Goal: Task Accomplishment & Management: Complete application form

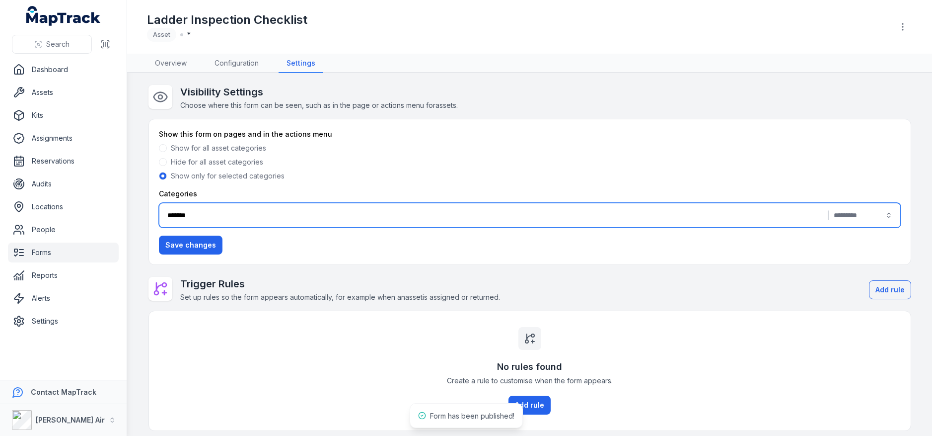
scroll to position [42, 0]
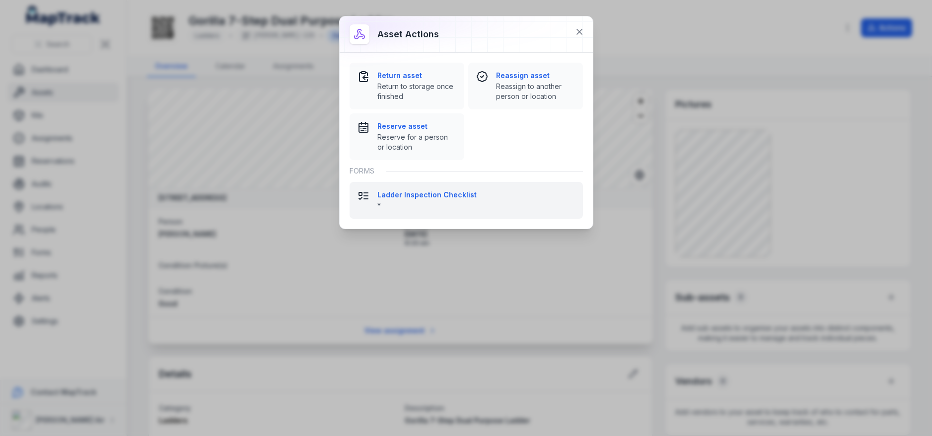
click at [416, 197] on strong "Ladder Inspection Checklist" at bounding box center [476, 195] width 198 height 10
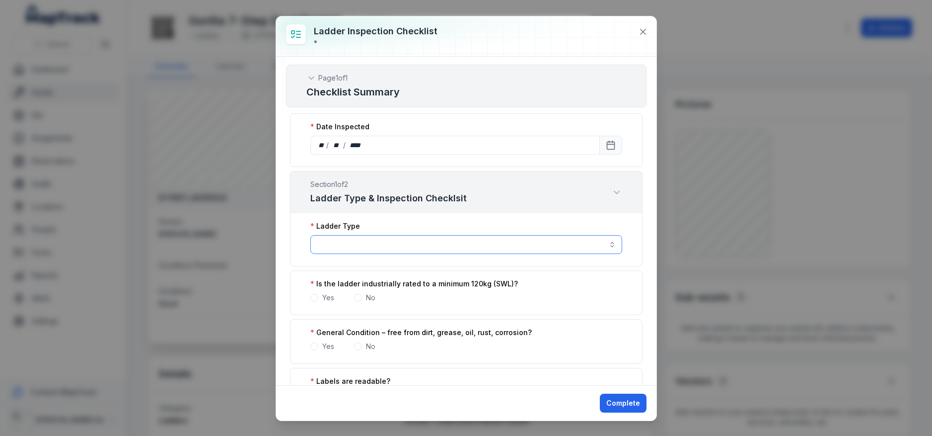
click at [403, 249] on button "button" at bounding box center [466, 244] width 312 height 19
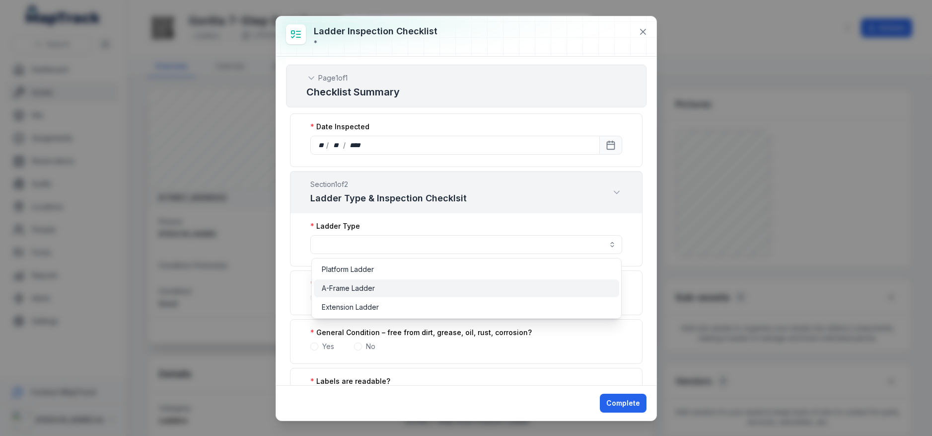
click at [391, 294] on div "A-Frame Ladder" at bounding box center [467, 288] width 306 height 18
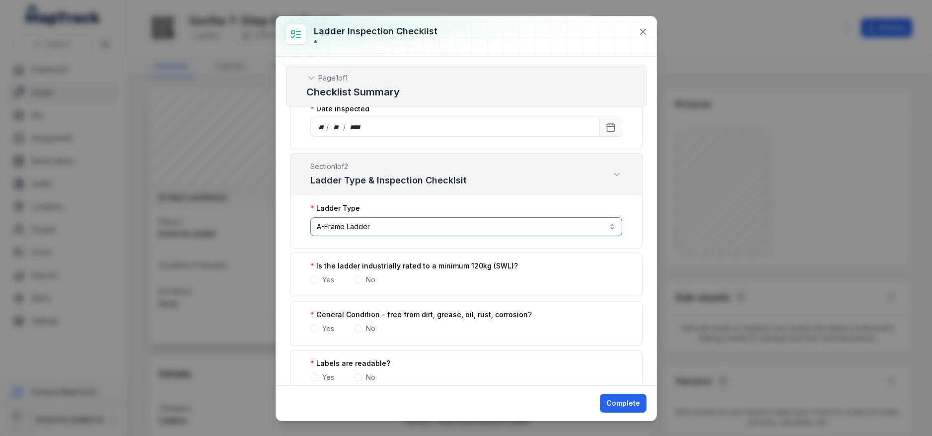
scroll to position [26, 0]
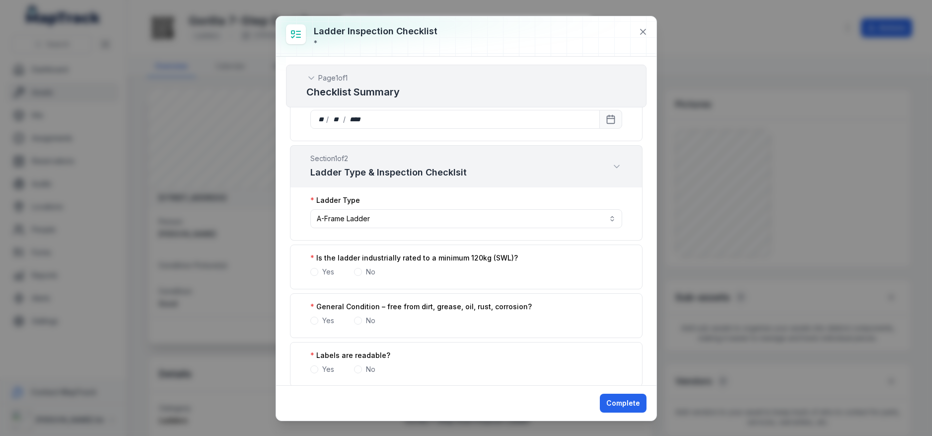
click at [321, 274] on div "Yes" at bounding box center [322, 272] width 24 height 10
click at [314, 323] on span at bounding box center [314, 320] width 8 height 8
click at [316, 272] on span at bounding box center [314, 272] width 8 height 8
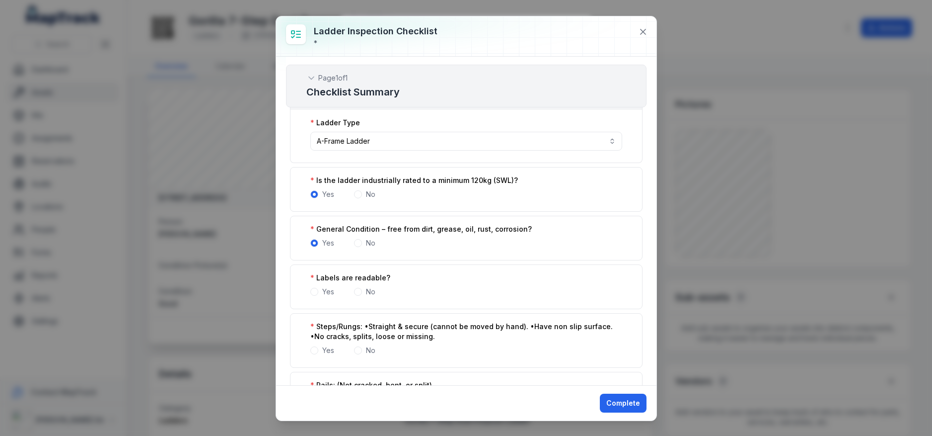
scroll to position [104, 0]
click at [312, 291] on span at bounding box center [314, 291] width 8 height 8
click at [315, 345] on span at bounding box center [314, 349] width 8 height 8
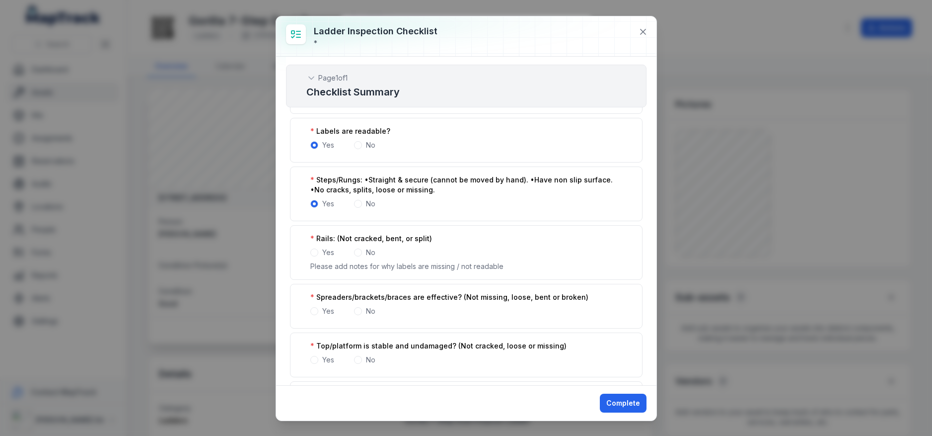
scroll to position [255, 0]
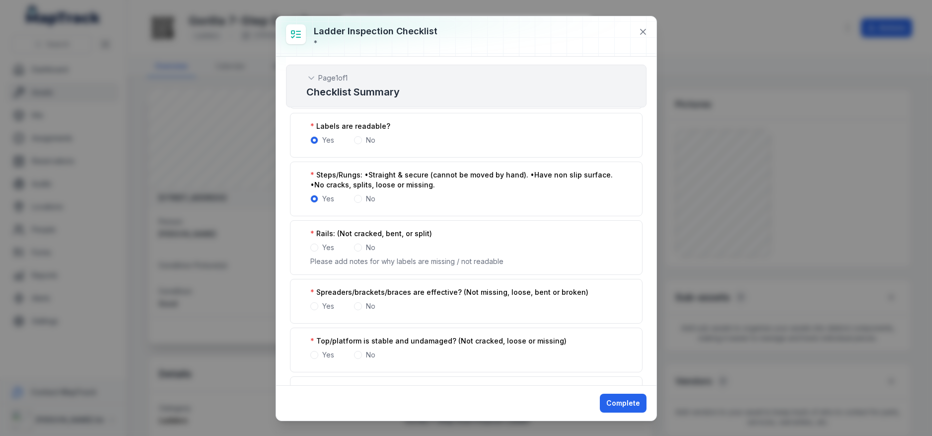
click at [312, 247] on span at bounding box center [314, 247] width 8 height 8
click at [310, 302] on div "Yes" at bounding box center [322, 306] width 24 height 10
click at [313, 310] on div "Spreaders/brackets/braces are effective? (Not missing, loose, bent or broken) Y…" at bounding box center [466, 301] width 353 height 45
click at [312, 304] on span at bounding box center [314, 306] width 8 height 8
click at [314, 352] on span at bounding box center [314, 355] width 8 height 8
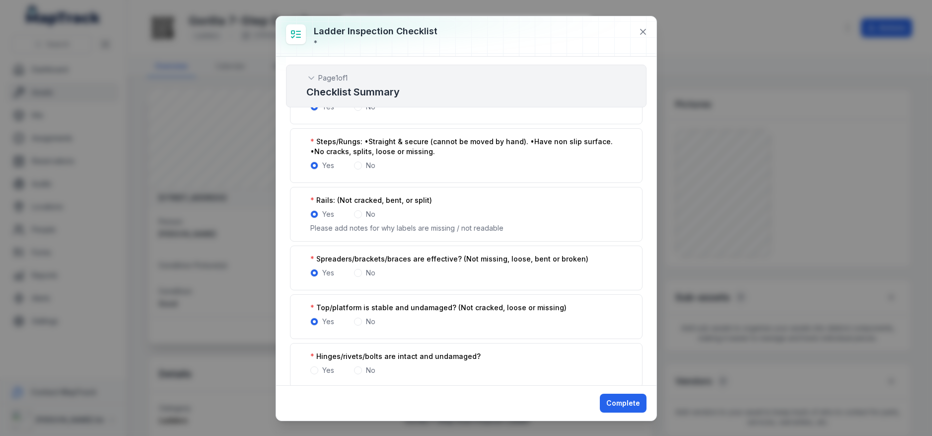
scroll to position [396, 0]
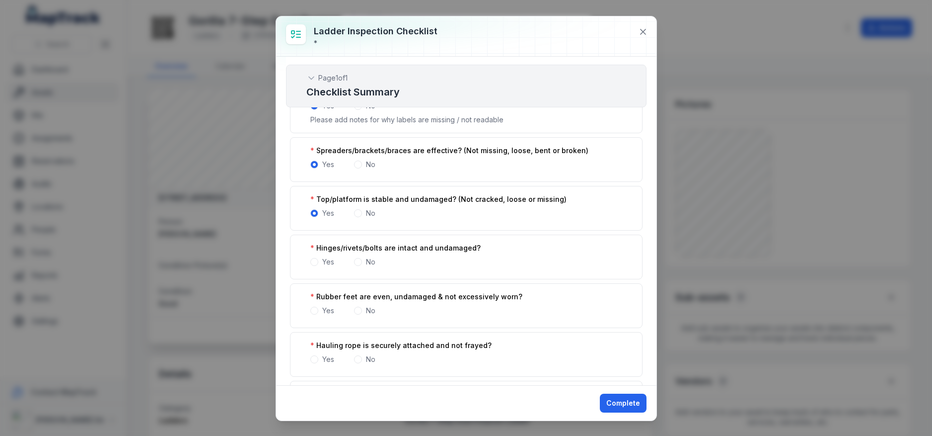
click at [315, 261] on span at bounding box center [314, 262] width 8 height 8
click at [316, 305] on div "Yes" at bounding box center [322, 310] width 24 height 10
click at [314, 310] on span at bounding box center [314, 310] width 8 height 8
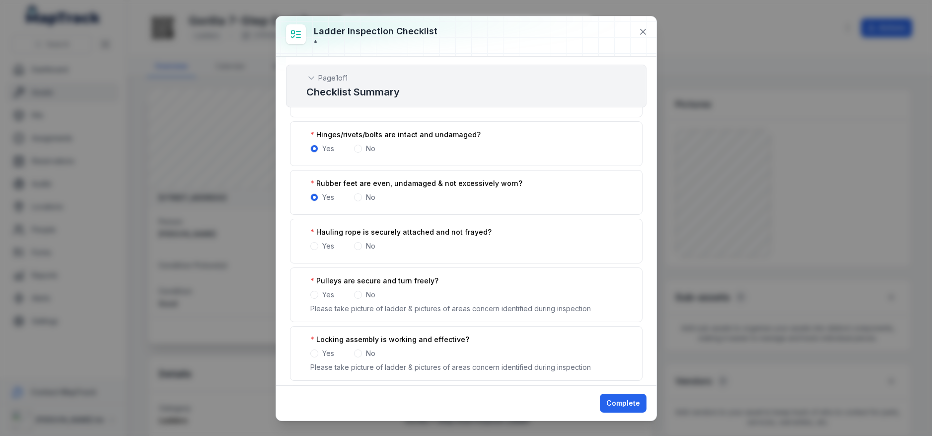
scroll to position [498, 0]
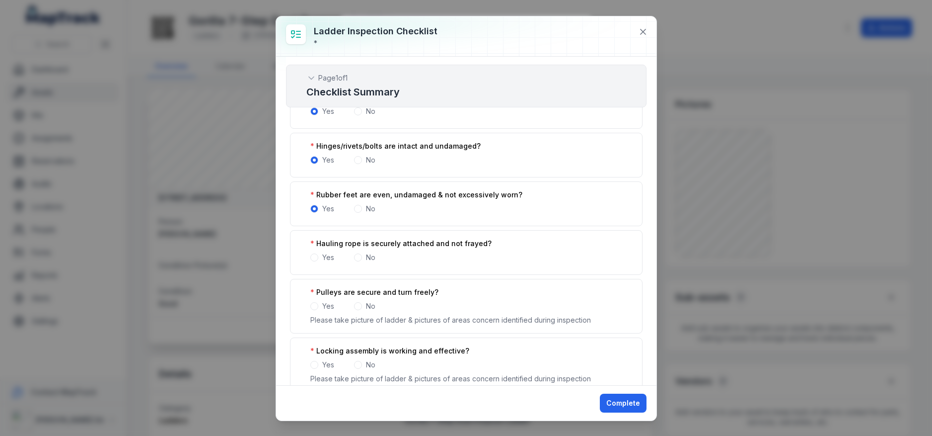
click at [313, 255] on span at bounding box center [314, 257] width 8 height 8
click at [313, 306] on span at bounding box center [314, 306] width 8 height 8
click at [314, 364] on span at bounding box center [314, 365] width 8 height 8
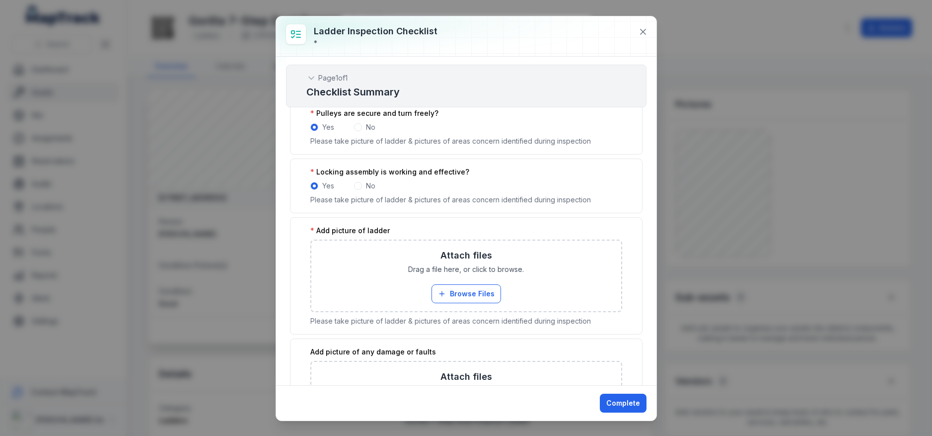
scroll to position [681, 0]
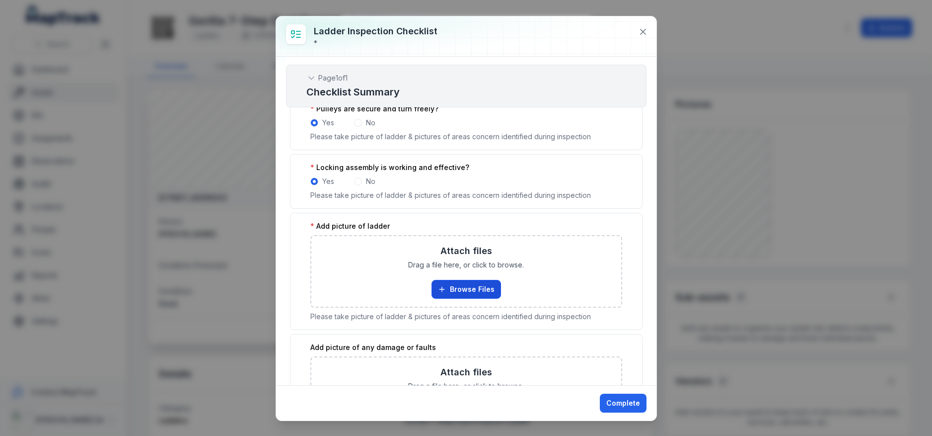
click at [466, 292] on button "Browse Files" at bounding box center [467, 289] width 70 height 19
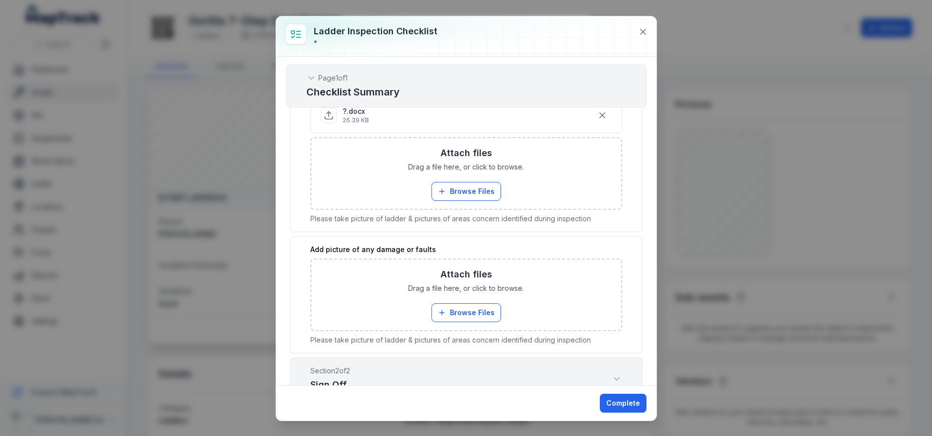
scroll to position [1064, 0]
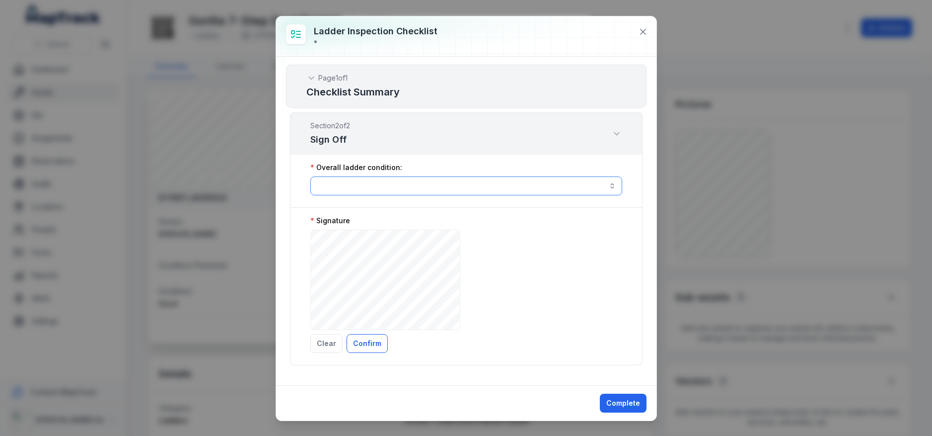
click at [466, 182] on button "button" at bounding box center [466, 185] width 312 height 19
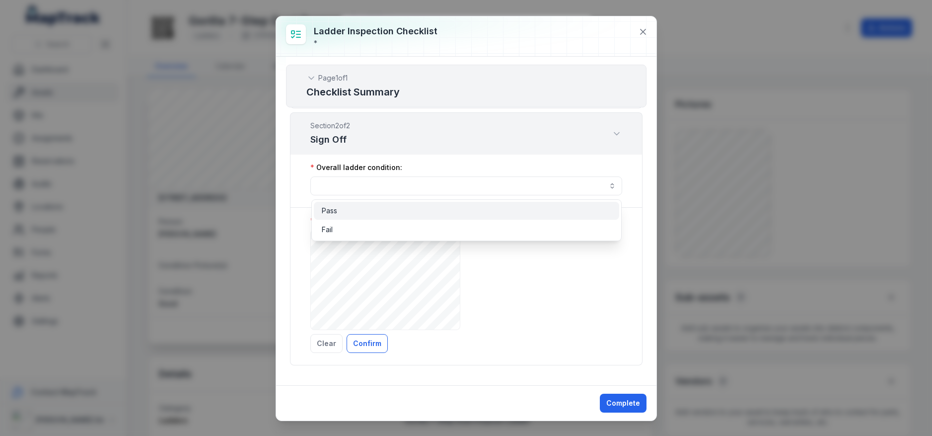
click at [419, 211] on div "Pass" at bounding box center [467, 211] width 290 height 10
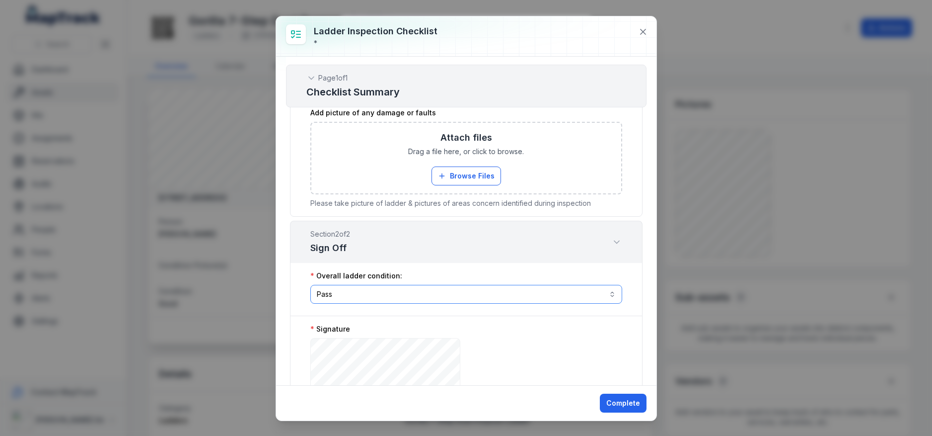
scroll to position [1006, 0]
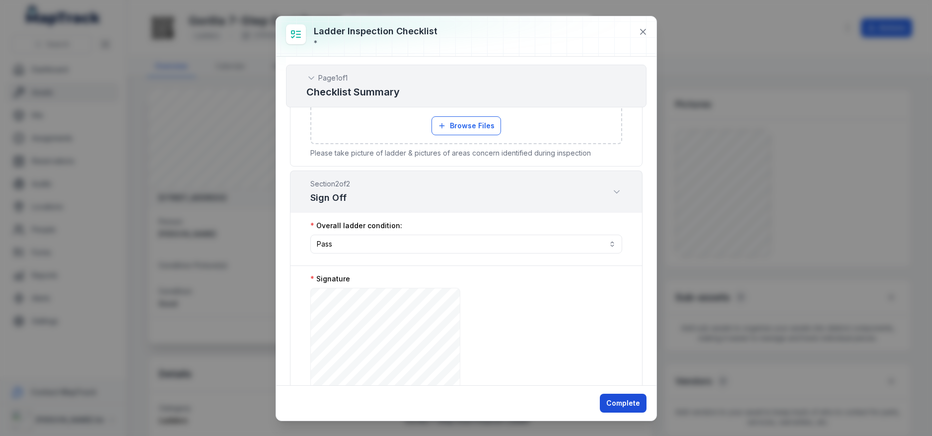
click at [615, 399] on button "Complete" at bounding box center [623, 402] width 47 height 19
click at [621, 401] on button "Complete" at bounding box center [623, 402] width 47 height 19
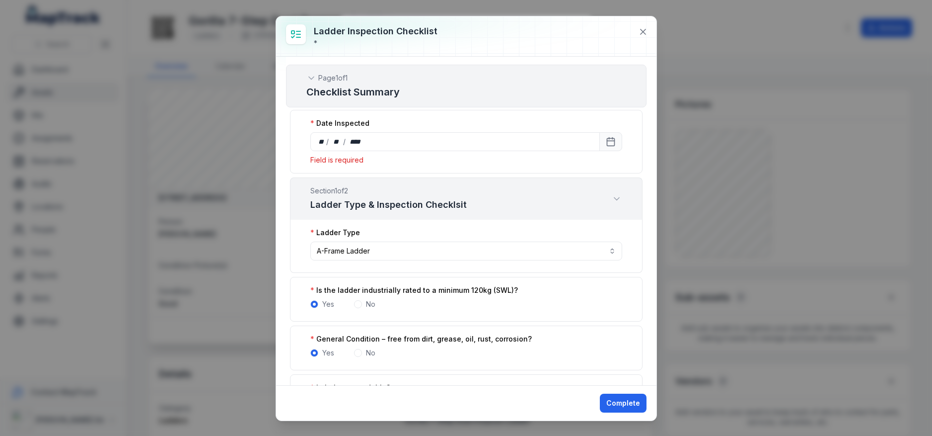
scroll to position [0, 0]
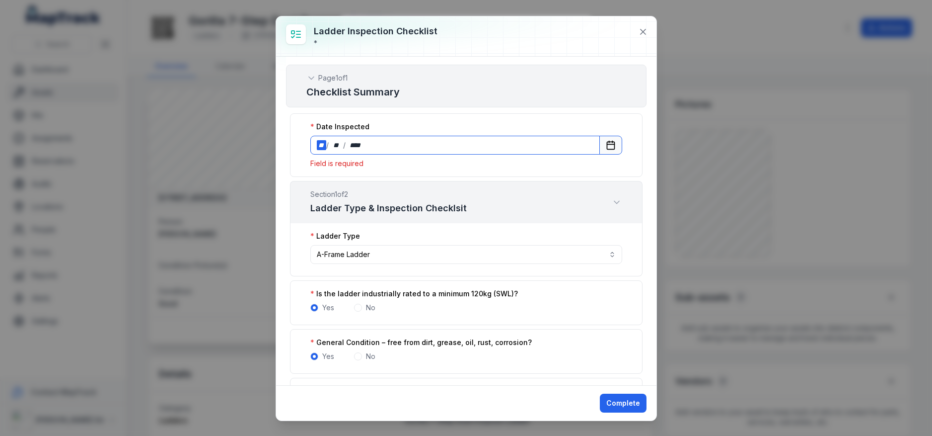
click at [599, 140] on div "** / ** / ****" at bounding box center [455, 145] width 290 height 19
click at [603, 141] on button "Calendar" at bounding box center [610, 145] width 23 height 19
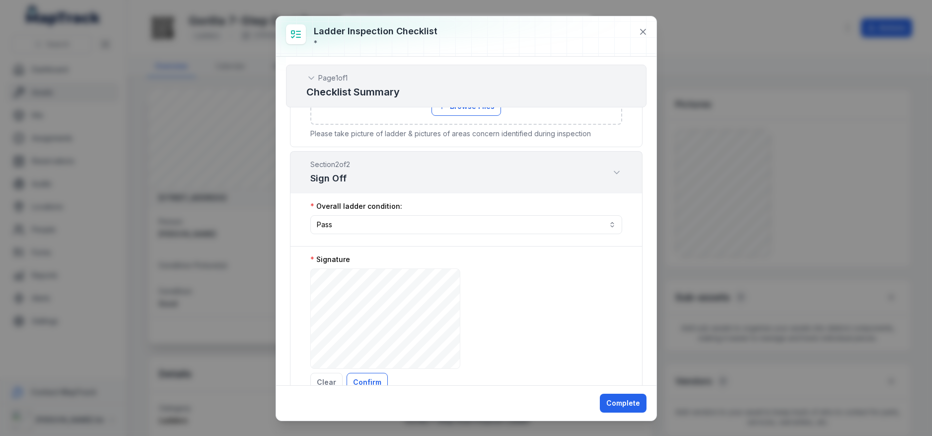
scroll to position [1074, 0]
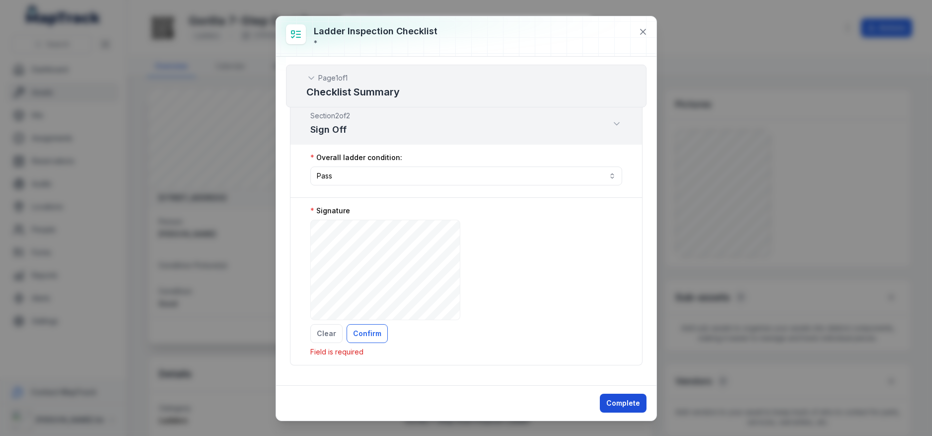
click at [616, 405] on button "Complete" at bounding box center [623, 402] width 47 height 19
click at [623, 403] on button "Complete" at bounding box center [623, 402] width 47 height 19
click at [381, 335] on button "Confirm" at bounding box center [367, 333] width 41 height 19
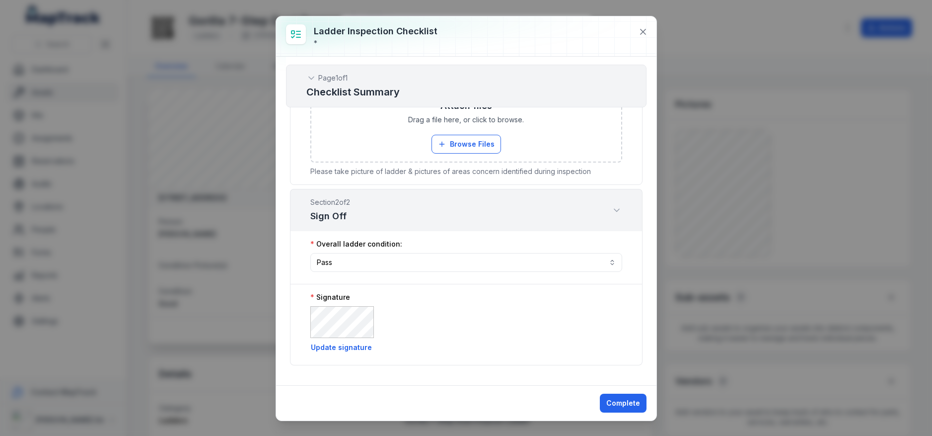
scroll to position [987, 0]
click at [610, 397] on button "Complete" at bounding box center [623, 402] width 47 height 19
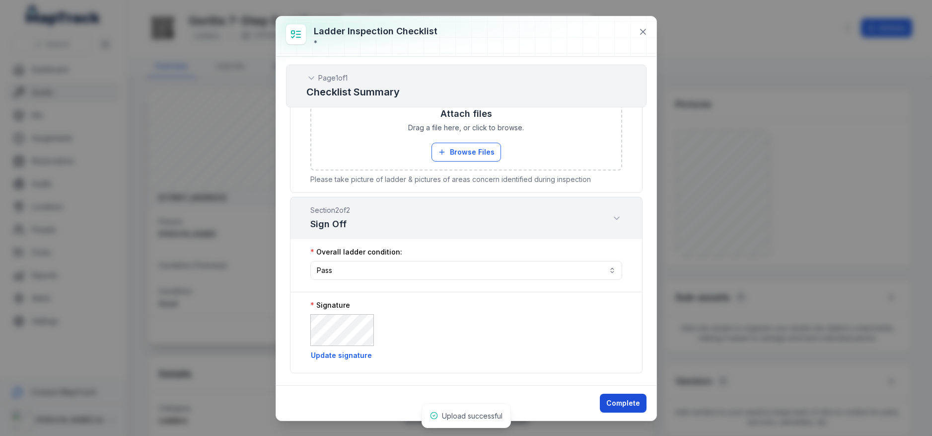
scroll to position [995, 0]
